Goal: Obtain resource: Download file/media

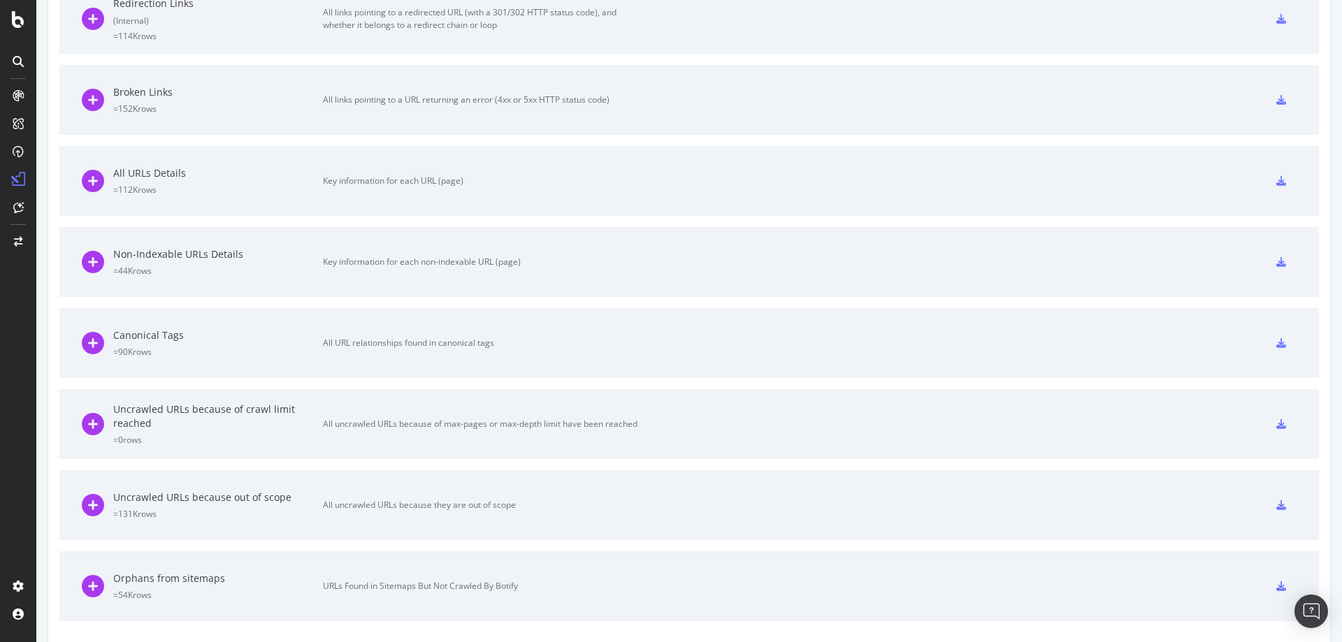
scroll to position [642, 0]
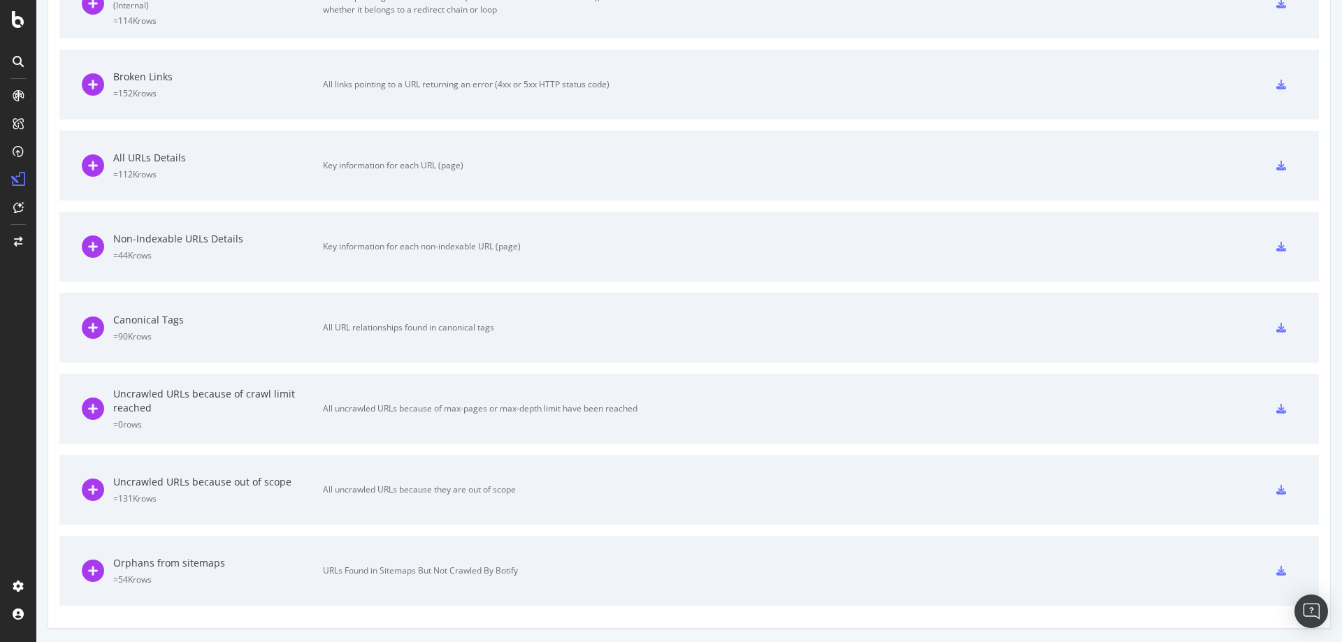
click at [1265, 574] on div at bounding box center [1280, 571] width 31 height 22
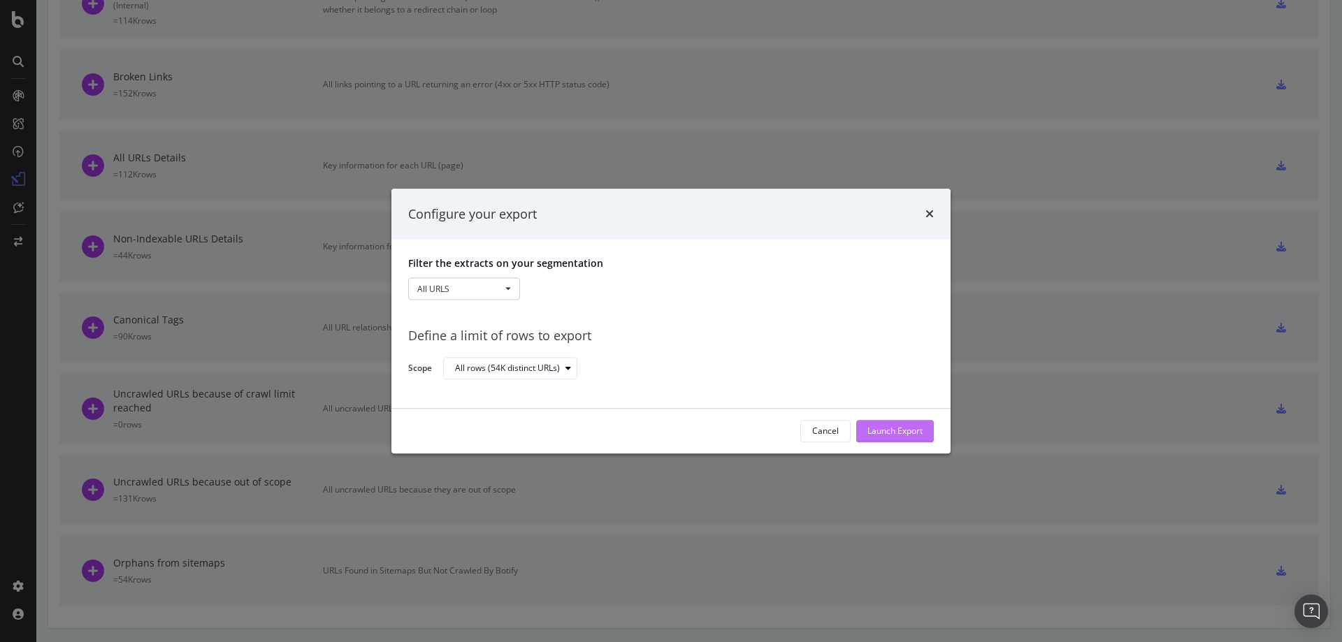
click at [900, 430] on div "Launch Export" at bounding box center [894, 432] width 55 height 12
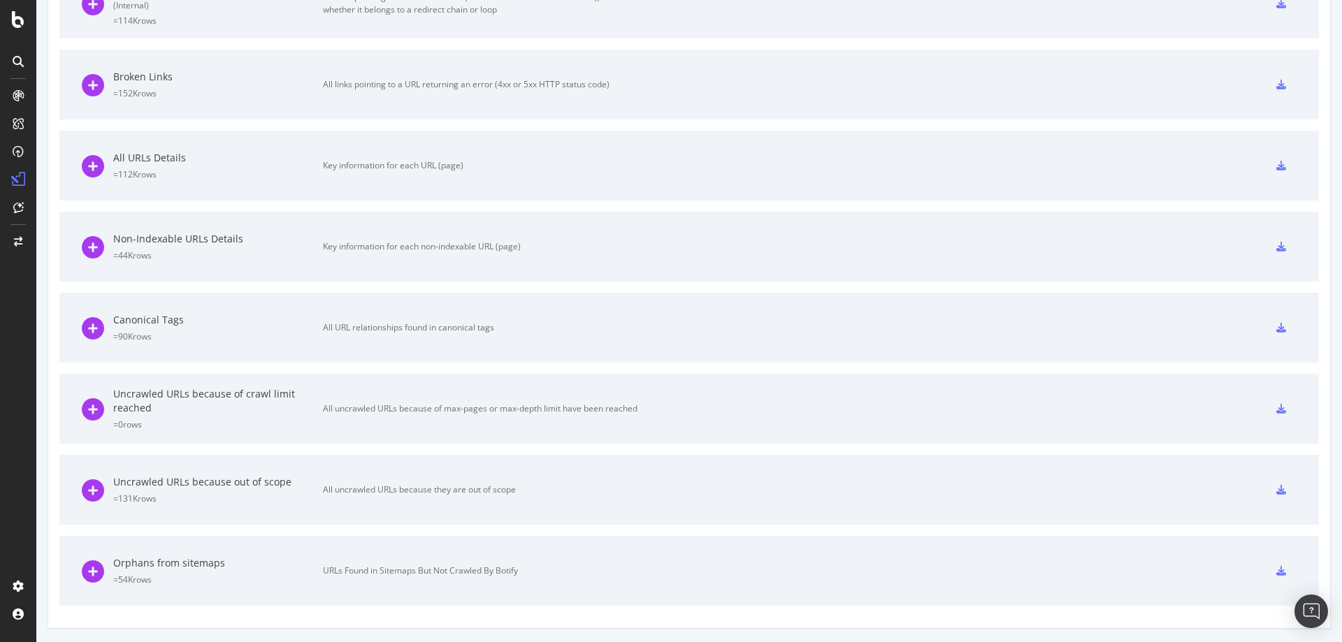
scroll to position [518, 0]
click at [1276, 574] on icon at bounding box center [1281, 571] width 10 height 10
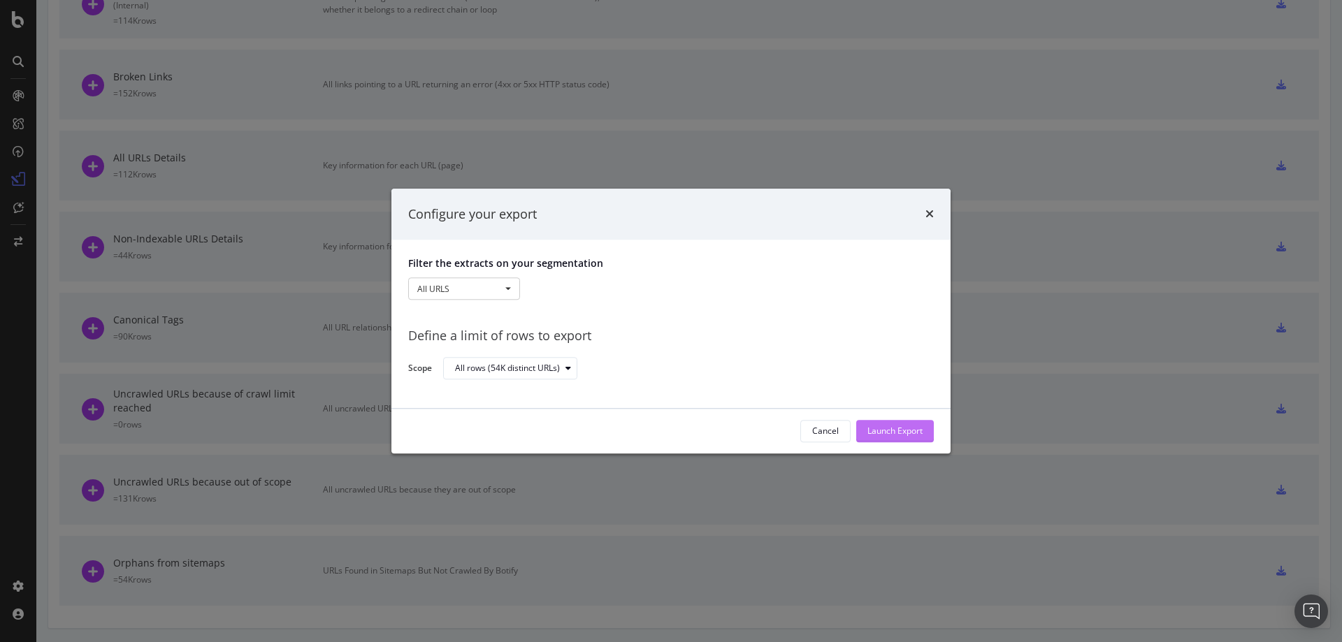
click at [874, 435] on div "Launch Export" at bounding box center [894, 432] width 55 height 12
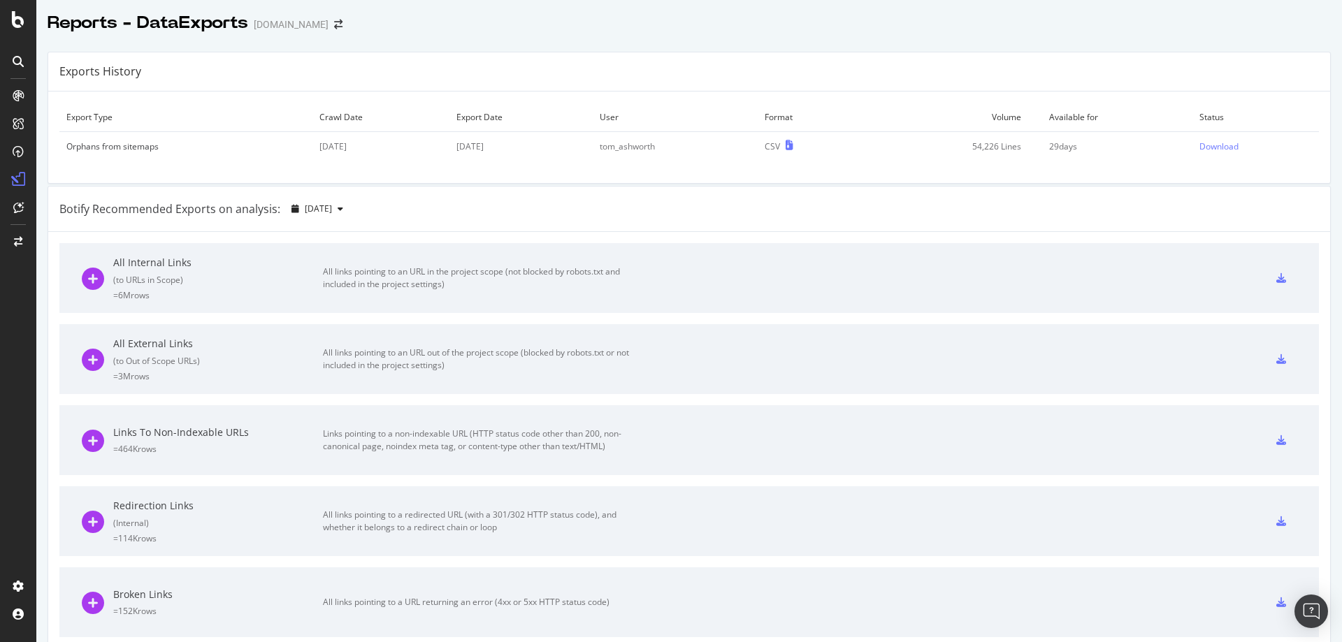
scroll to position [0, 0]
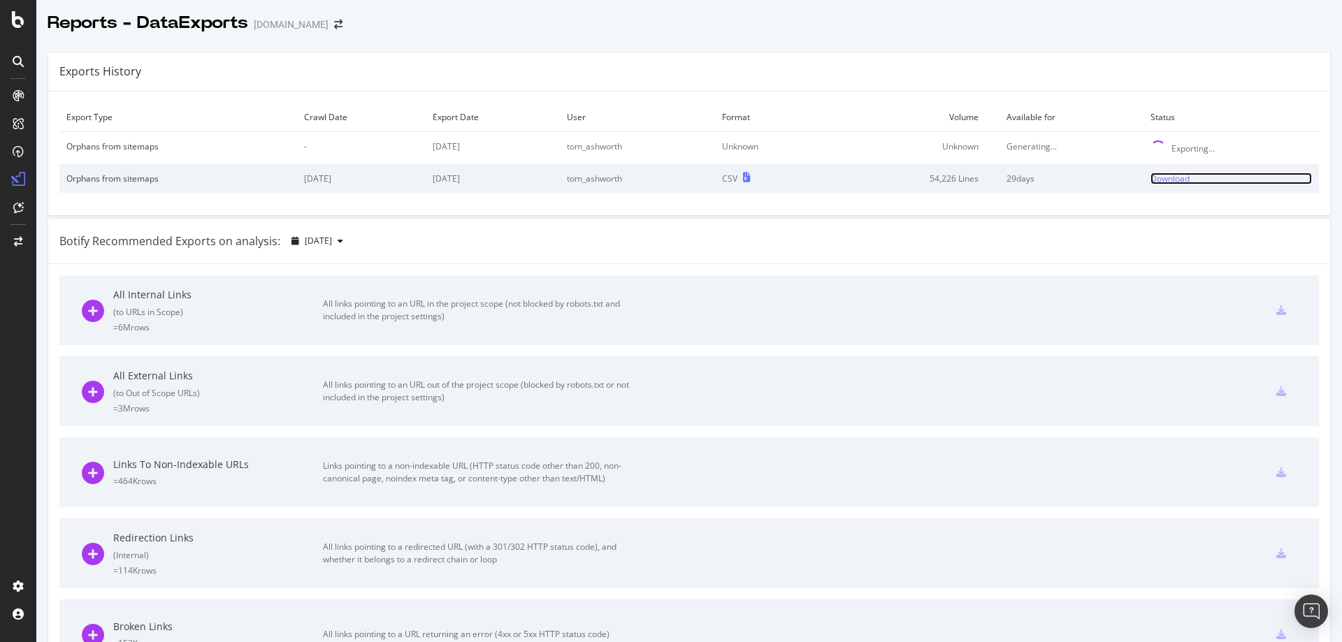
click at [1150, 180] on div "Download" at bounding box center [1169, 179] width 39 height 12
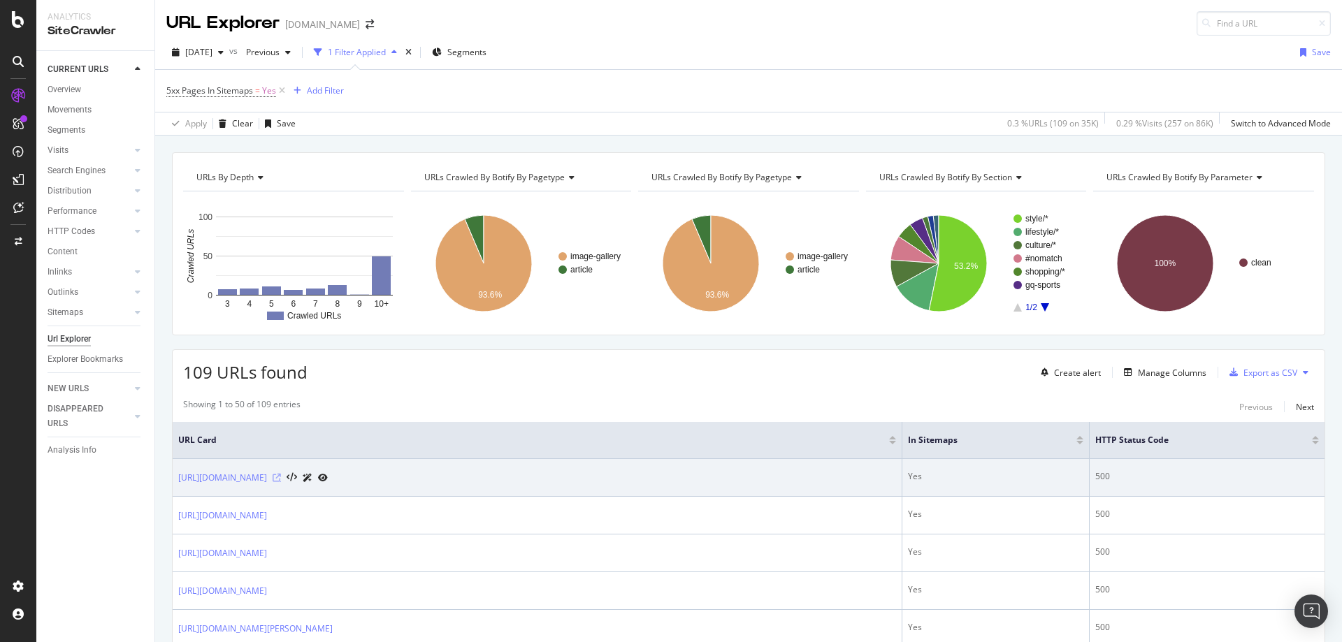
click at [281, 480] on icon at bounding box center [277, 478] width 8 height 8
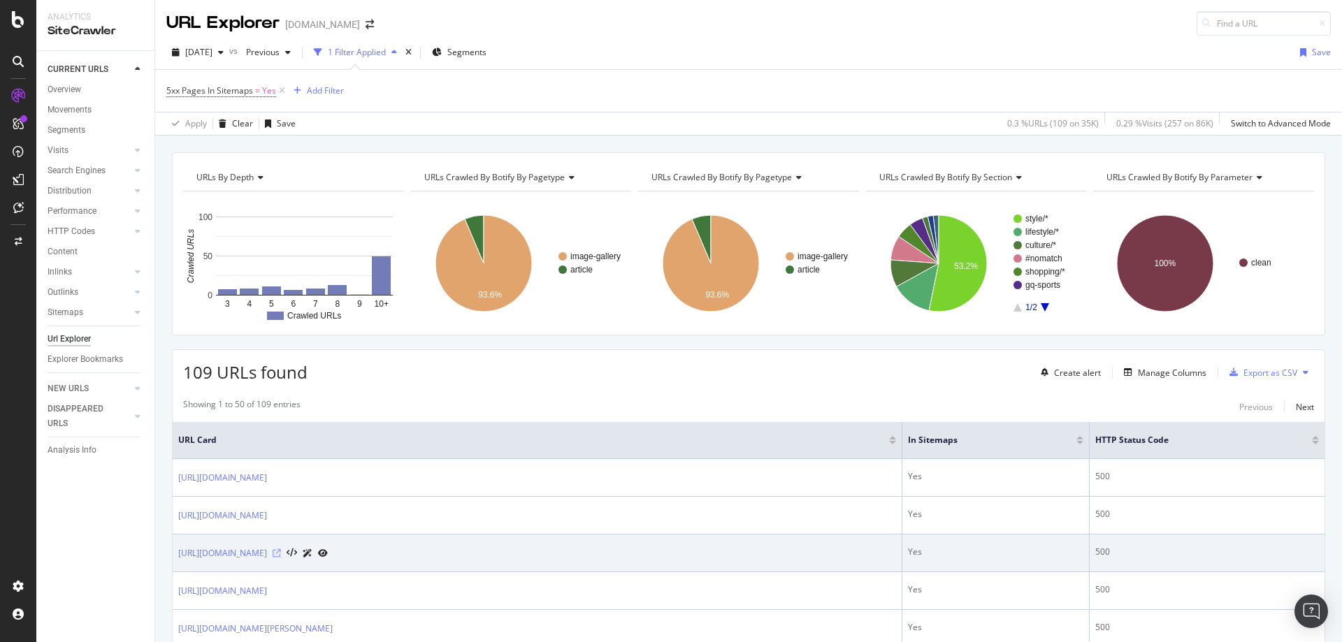
click at [281, 555] on icon at bounding box center [277, 553] width 8 height 8
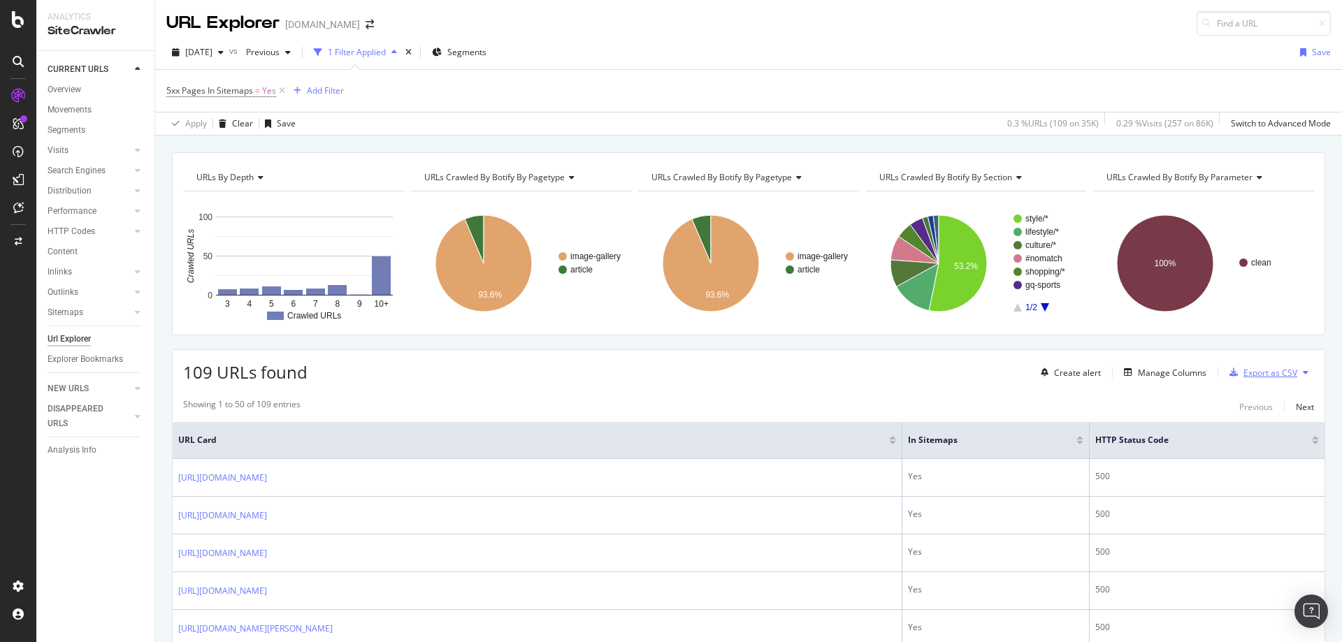
click at [1253, 376] on div "Export as CSV" at bounding box center [1270, 373] width 54 height 12
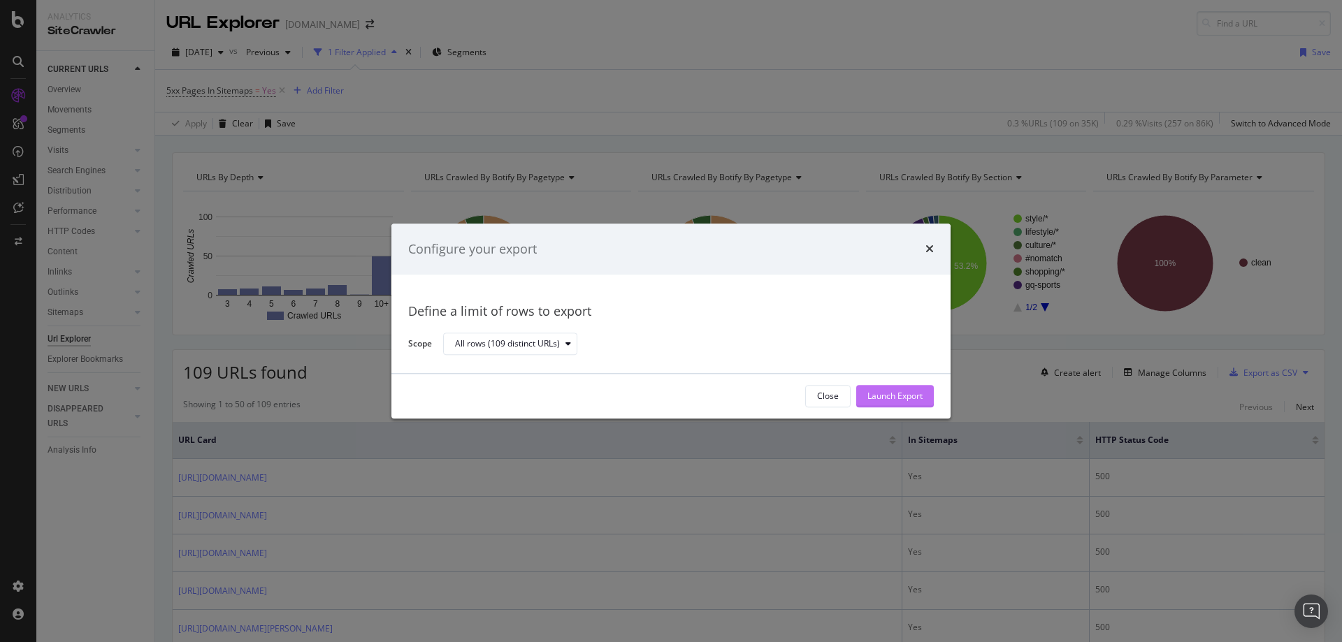
click at [896, 398] on div "Launch Export" at bounding box center [894, 397] width 55 height 12
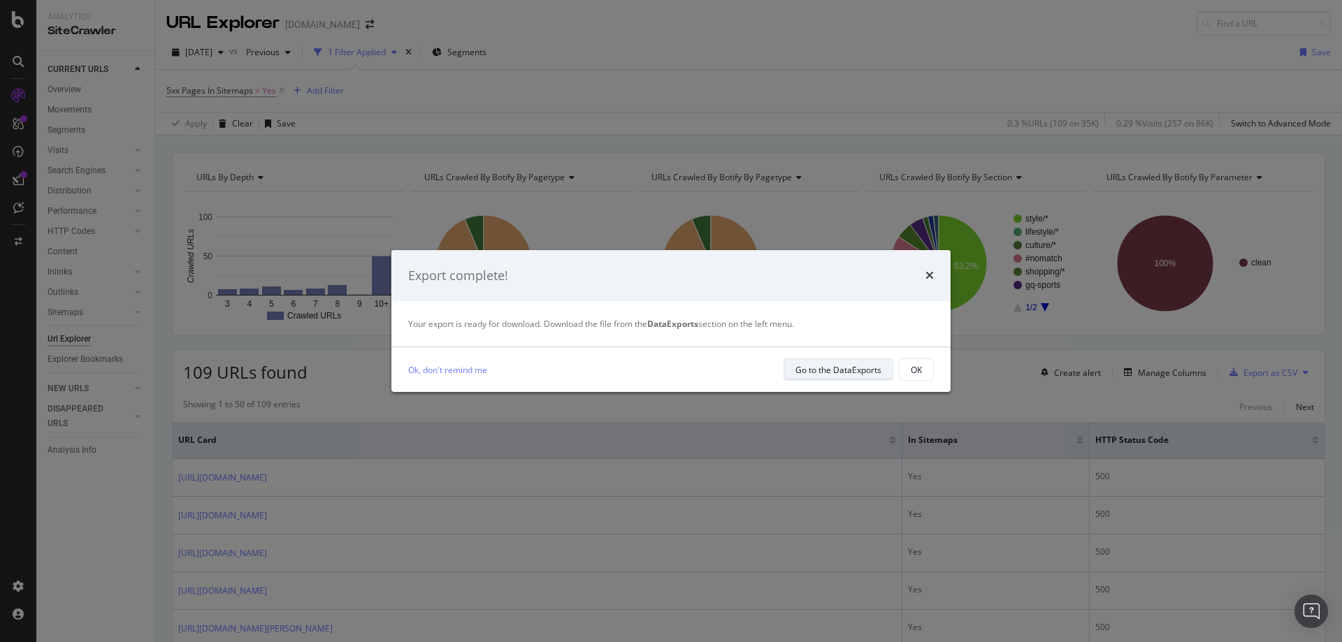
click at [840, 376] on div "Go to the DataExports" at bounding box center [838, 370] width 86 height 20
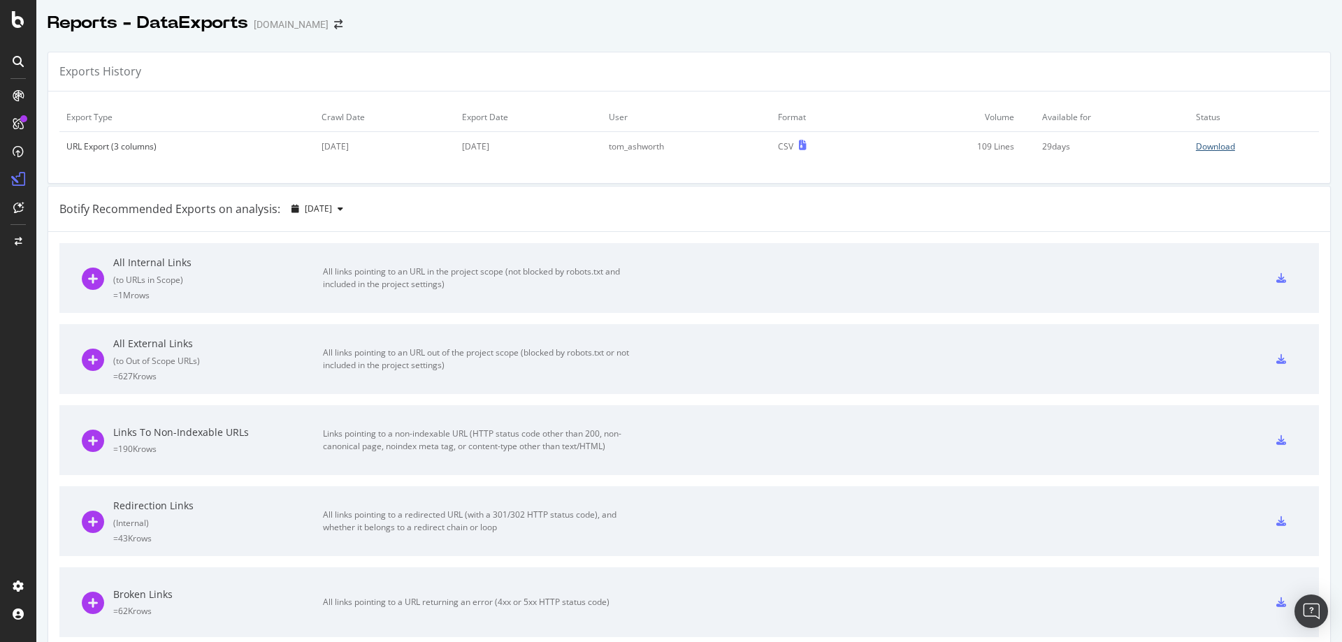
click at [1196, 149] on div "Download" at bounding box center [1215, 146] width 39 height 12
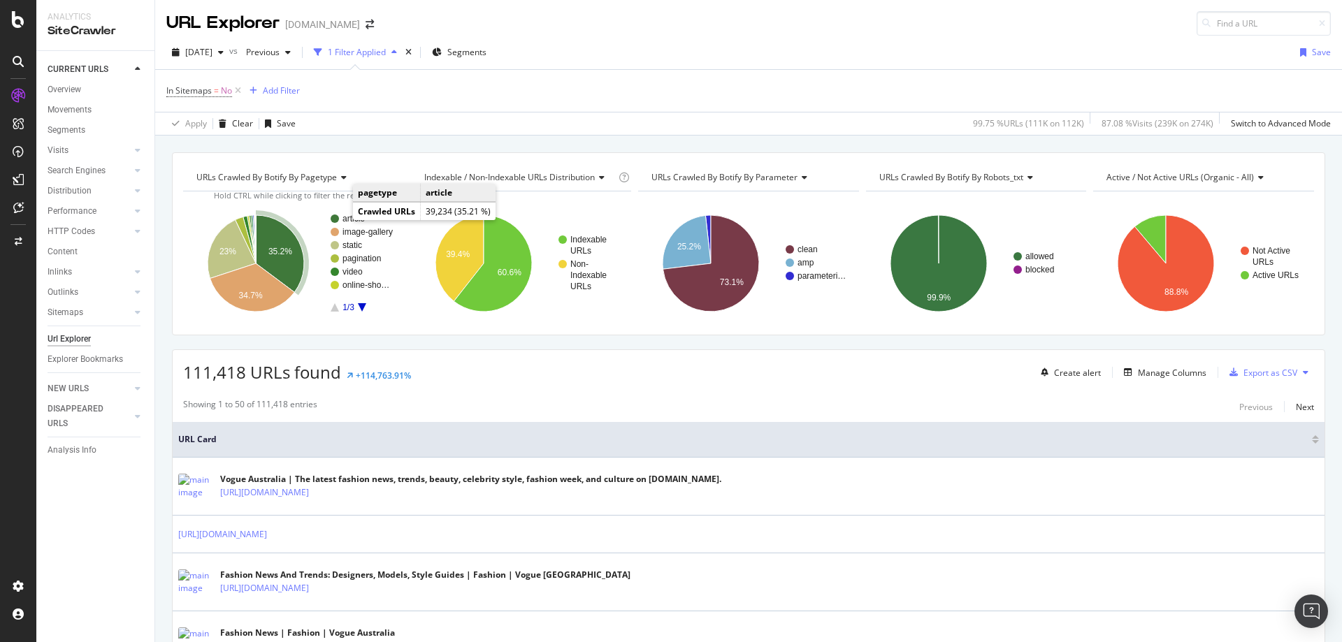
click at [337, 217] on circle "A chart." at bounding box center [335, 219] width 8 height 8
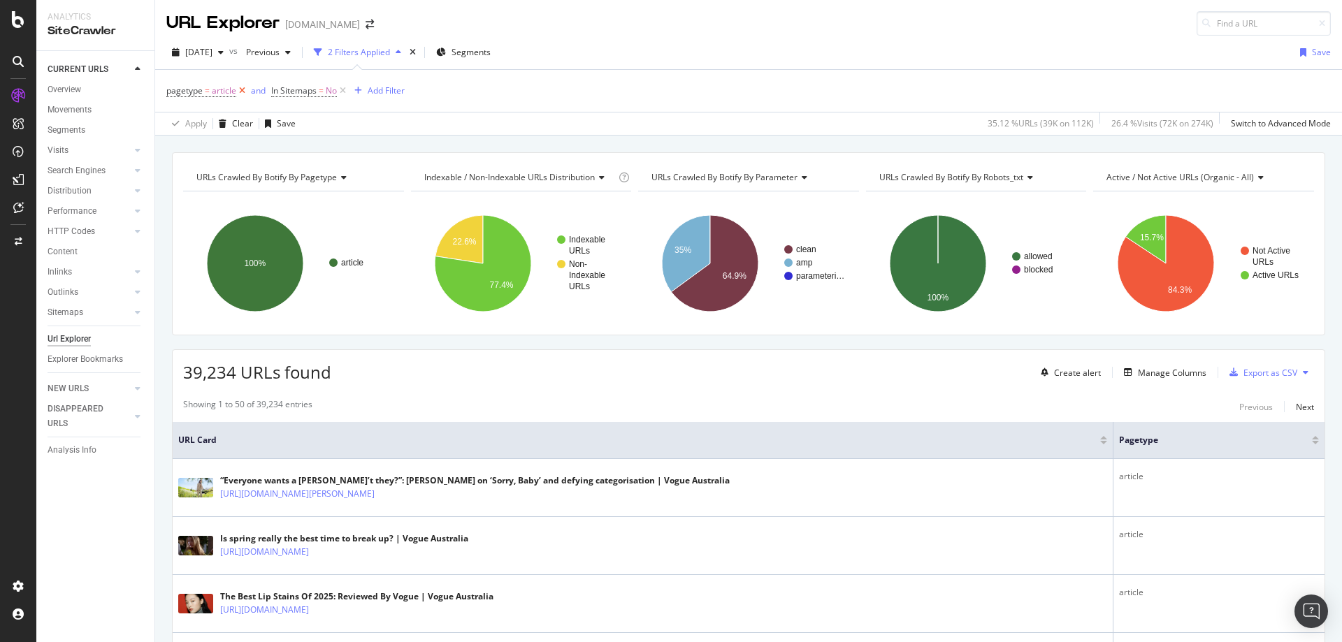
click at [240, 96] on icon at bounding box center [242, 91] width 12 height 14
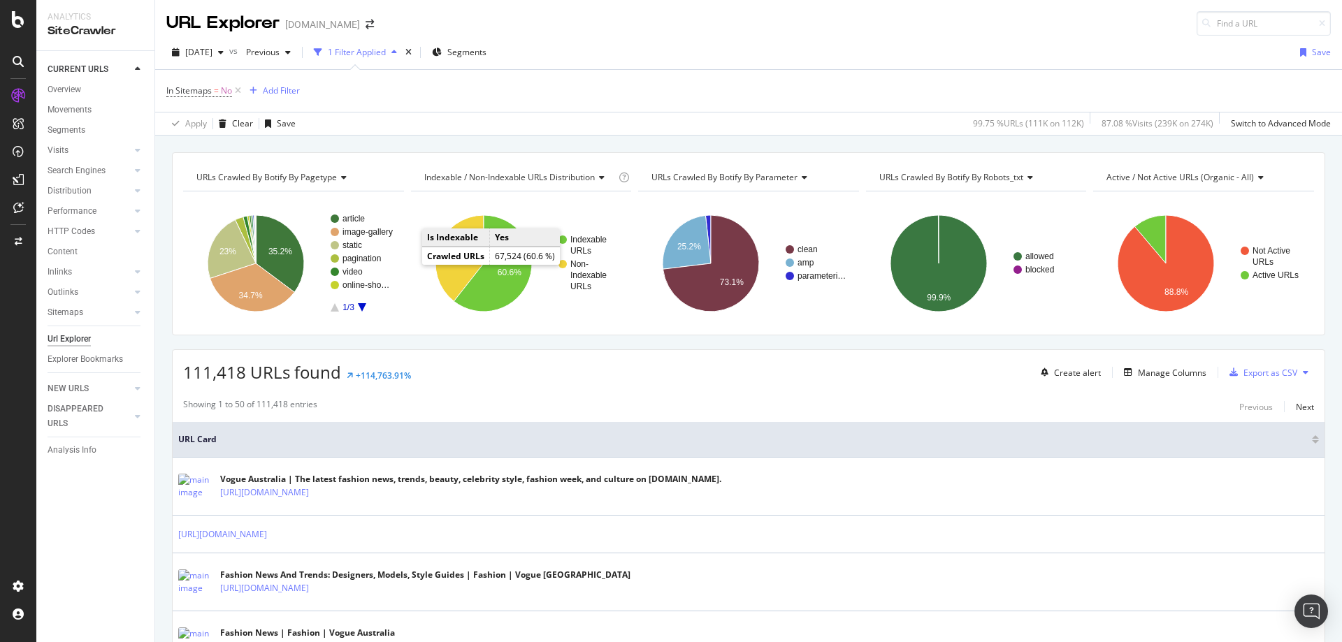
click at [358, 308] on rect "A chart." at bounding box center [362, 263] width 62 height 97
click at [360, 305] on icon "A chart." at bounding box center [362, 307] width 8 height 8
click at [333, 306] on rect "A chart." at bounding box center [362, 263] width 62 height 97
click at [337, 310] on icon "A chart." at bounding box center [335, 307] width 8 height 8
